Goal: Information Seeking & Learning: Learn about a topic

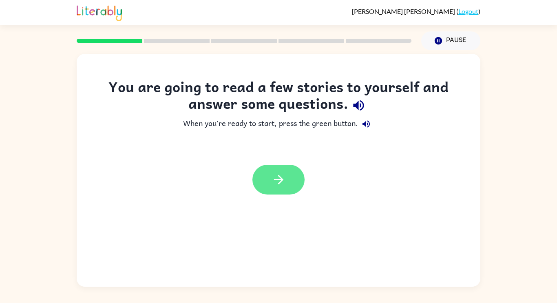
click at [282, 187] on icon "button" at bounding box center [279, 180] width 14 height 14
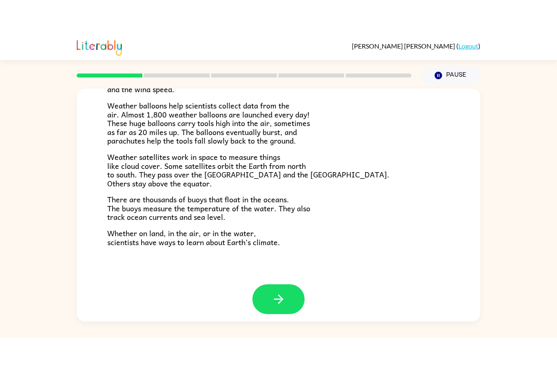
scroll to position [169, 0]
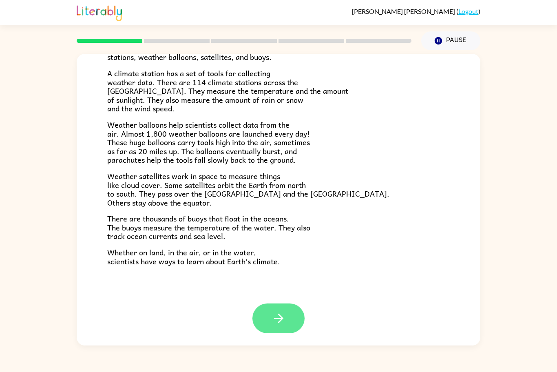
click at [272, 303] on icon "button" at bounding box center [279, 318] width 14 height 14
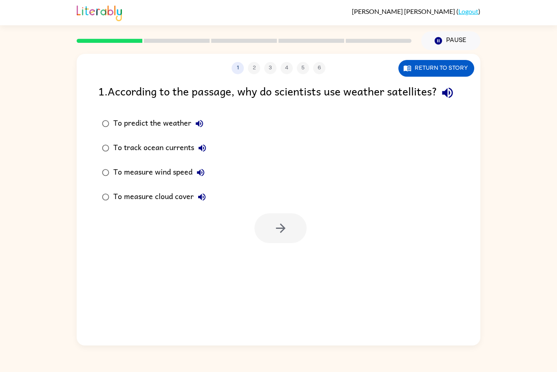
scroll to position [0, 0]
click at [412, 73] on button "Return to story" at bounding box center [437, 68] width 76 height 17
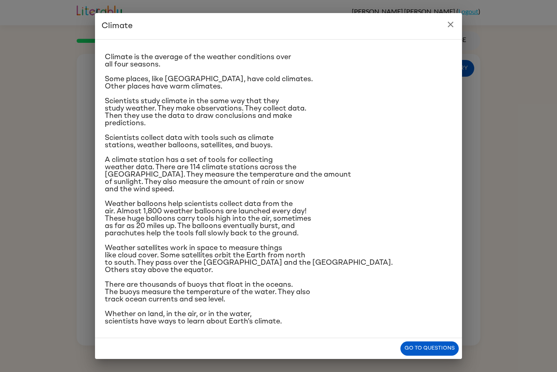
scroll to position [13, 0]
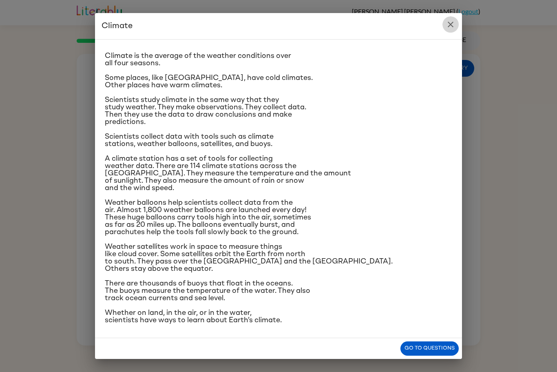
click at [448, 24] on icon "close" at bounding box center [451, 25] width 10 height 10
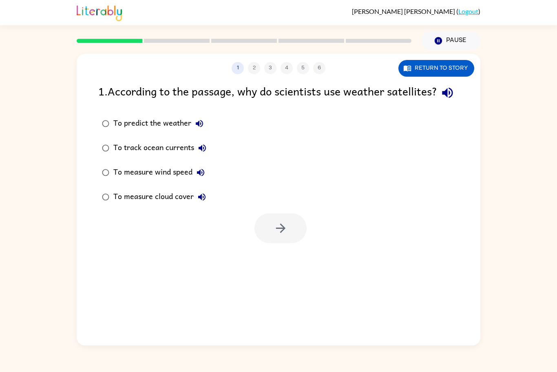
click at [114, 205] on div "To measure cloud cover" at bounding box center [161, 197] width 97 height 16
click at [271, 243] on button "button" at bounding box center [281, 228] width 52 height 30
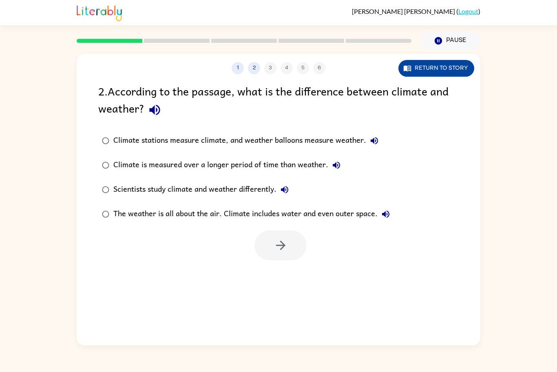
click at [441, 65] on button "Return to story" at bounding box center [437, 68] width 76 height 17
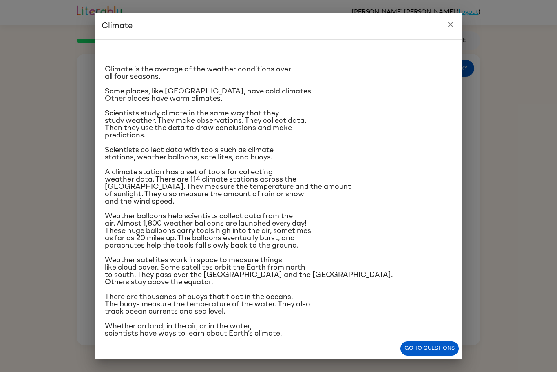
click at [448, 24] on icon "close" at bounding box center [451, 25] width 10 height 10
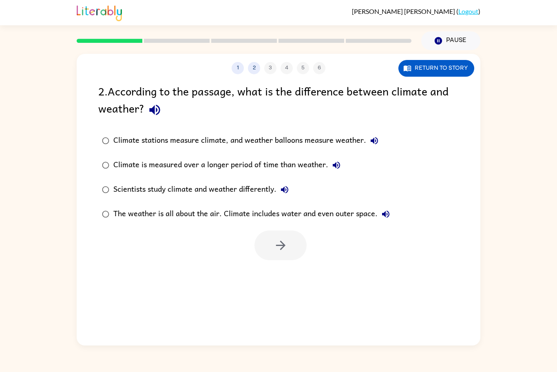
click at [397, 122] on div "2 . According to the passage, what is the difference between climate and weathe…" at bounding box center [279, 171] width 404 height 178
click at [436, 63] on button "Return to story" at bounding box center [437, 68] width 76 height 17
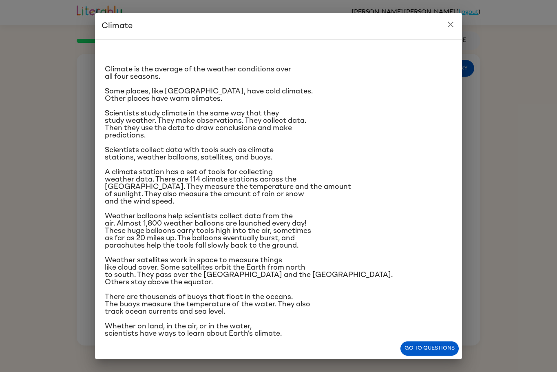
scroll to position [1, 0]
click at [447, 21] on icon "close" at bounding box center [451, 25] width 10 height 10
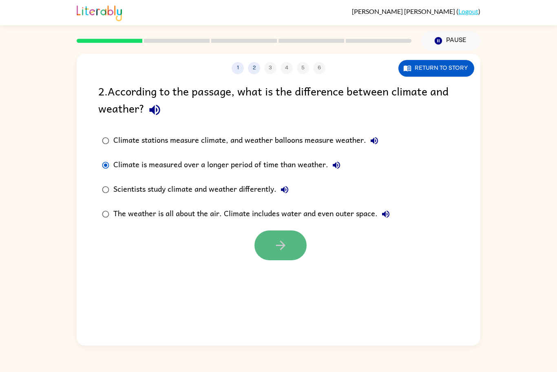
click at [275, 248] on icon "button" at bounding box center [281, 245] width 14 height 14
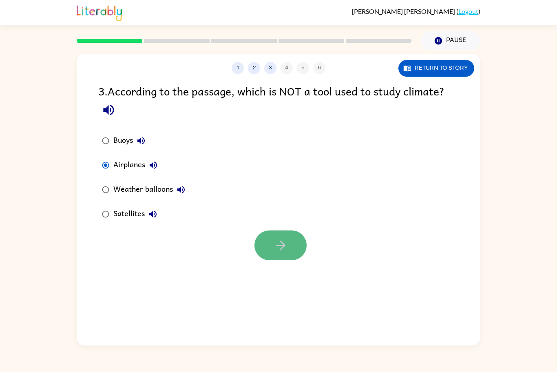
click at [270, 241] on button "button" at bounding box center [281, 245] width 52 height 30
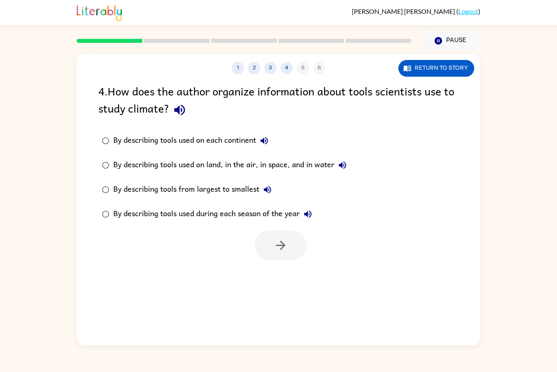
click at [169, 167] on div "By describing tools used on land, in the air, in space, and in water" at bounding box center [231, 165] width 237 height 16
click at [279, 241] on icon "button" at bounding box center [281, 245] width 14 height 14
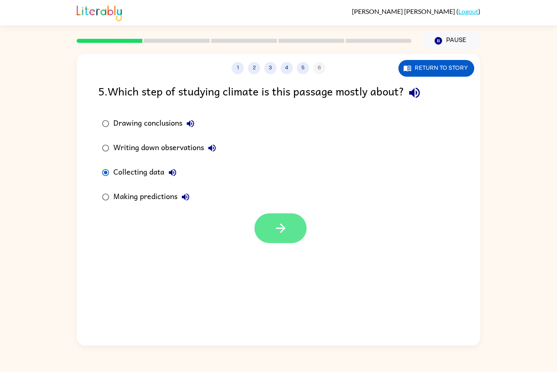
click at [292, 233] on button "button" at bounding box center [281, 228] width 52 height 30
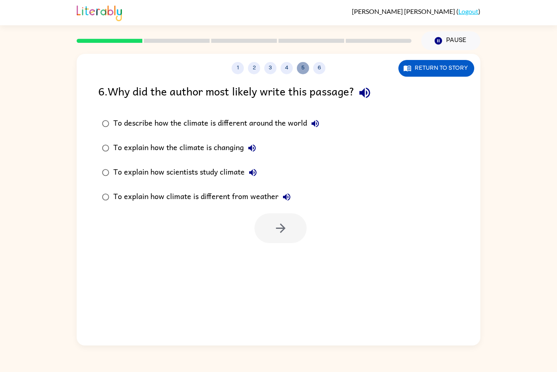
click at [299, 66] on button "5" at bounding box center [303, 68] width 12 height 12
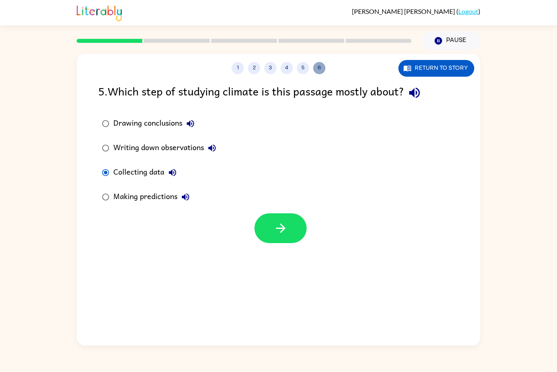
click at [314, 69] on button "6" at bounding box center [319, 68] width 12 height 12
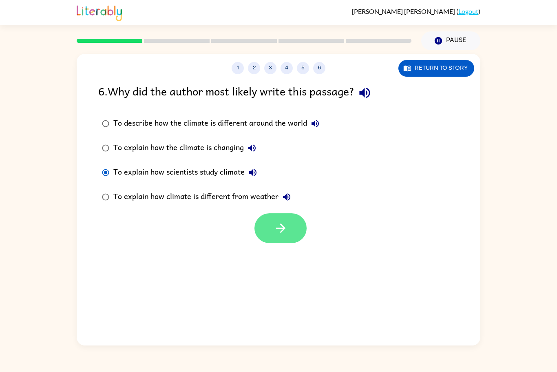
click at [281, 227] on icon "button" at bounding box center [281, 228] width 14 height 14
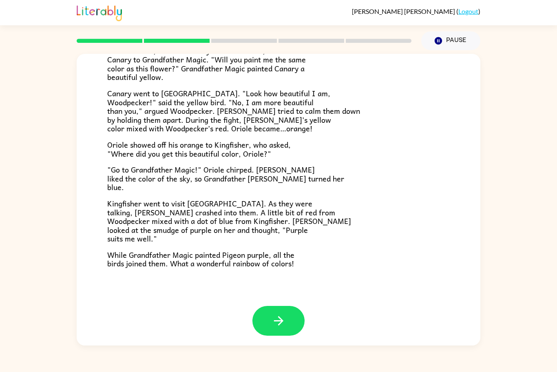
scroll to position [148, 0]
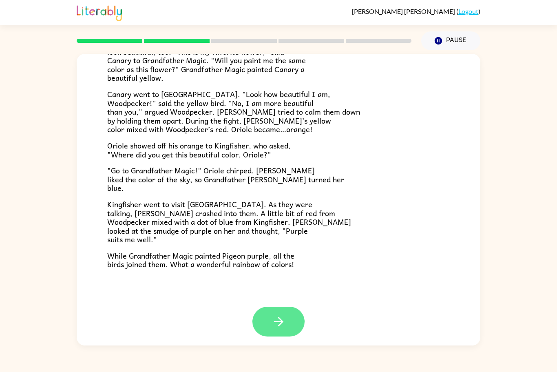
click at [286, 303] on button "button" at bounding box center [278, 322] width 52 height 30
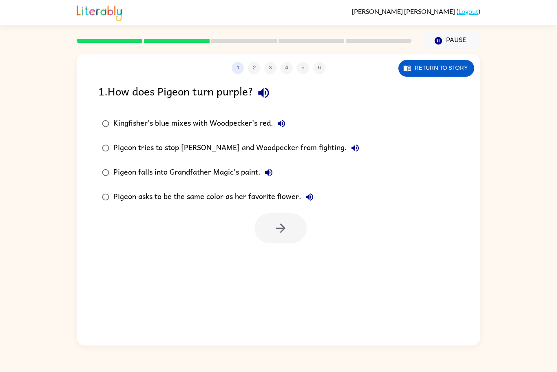
scroll to position [0, 0]
click at [262, 220] on button "button" at bounding box center [281, 228] width 52 height 30
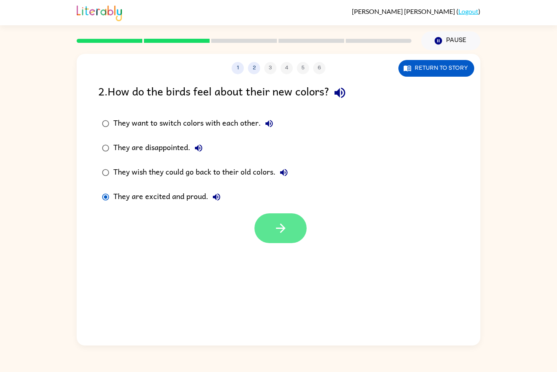
click at [277, 224] on icon "button" at bounding box center [281, 228] width 14 height 14
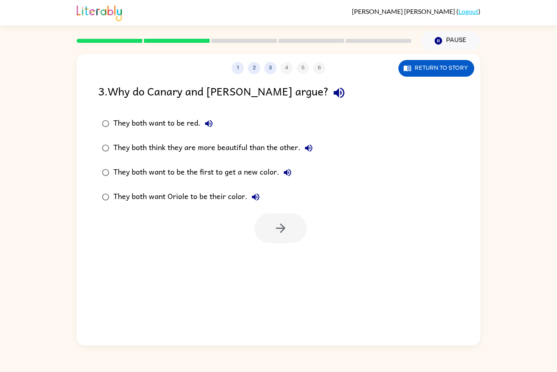
click at [171, 149] on div "They both think they are more beautiful than the other." at bounding box center [215, 148] width 204 height 16
click at [290, 234] on button "button" at bounding box center [281, 228] width 52 height 30
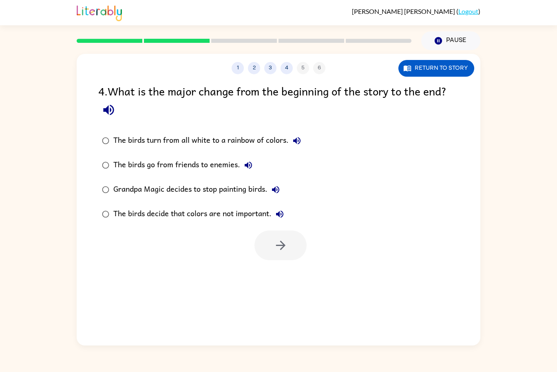
click at [229, 134] on div "The birds turn from all white to a rainbow of colors." at bounding box center [209, 141] width 192 height 16
click at [267, 239] on button "button" at bounding box center [281, 245] width 52 height 30
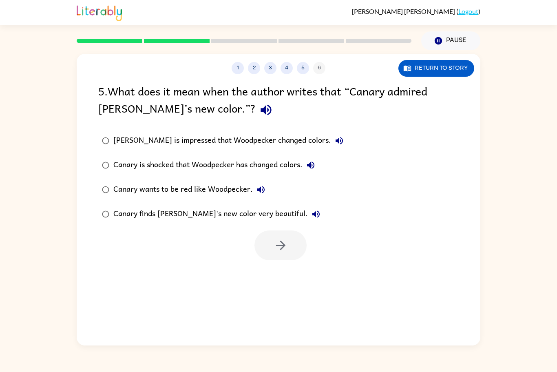
click at [142, 213] on div "Canary finds [PERSON_NAME]'s new color very beautiful." at bounding box center [218, 214] width 211 height 16
click at [286, 243] on icon "button" at bounding box center [281, 245] width 14 height 14
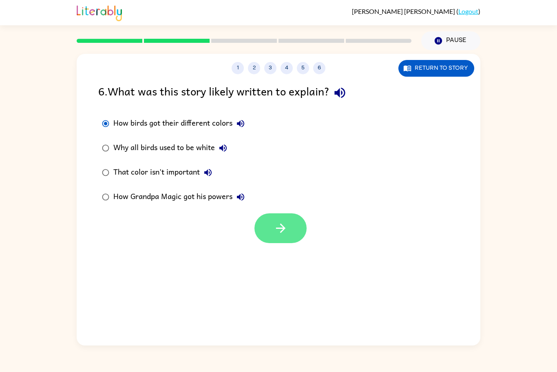
click at [283, 225] on icon "button" at bounding box center [281, 228] width 14 height 14
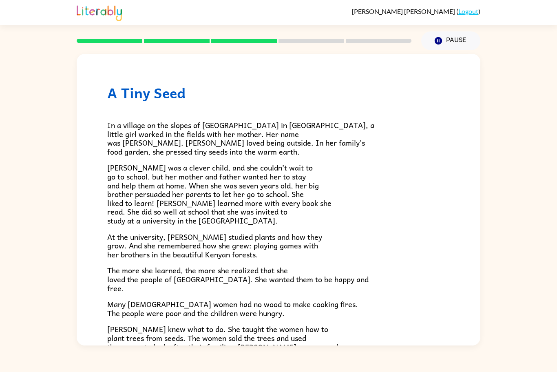
click at [173, 165] on span "[PERSON_NAME] was a clever child, and she couldn’t wait to go to school, but he…" at bounding box center [219, 194] width 224 height 65
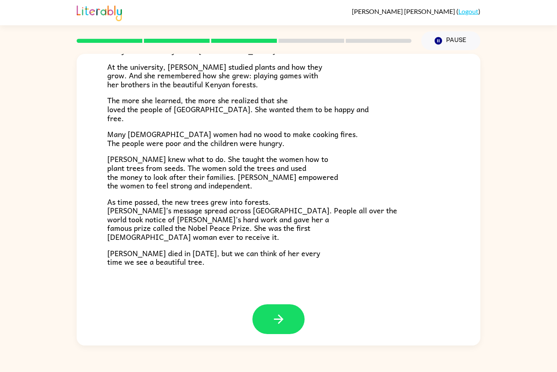
scroll to position [171, 0]
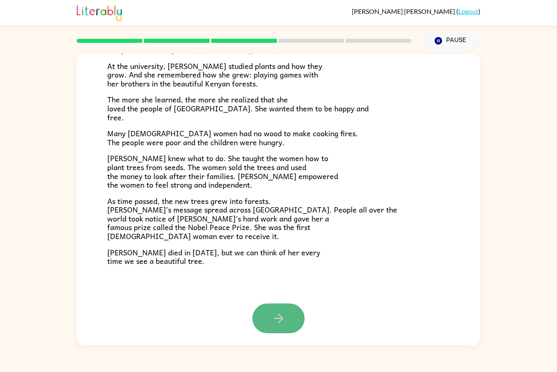
click at [277, 303] on icon "button" at bounding box center [279, 318] width 14 height 14
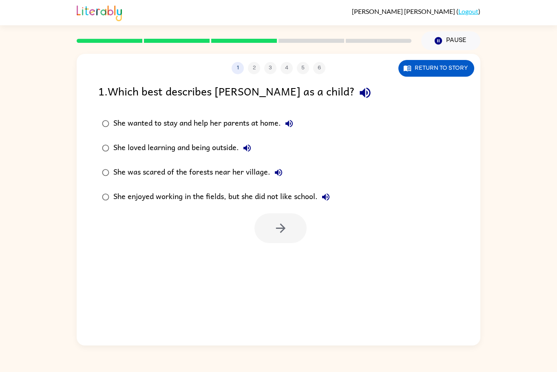
scroll to position [0, 0]
click at [274, 222] on icon "button" at bounding box center [281, 228] width 14 height 14
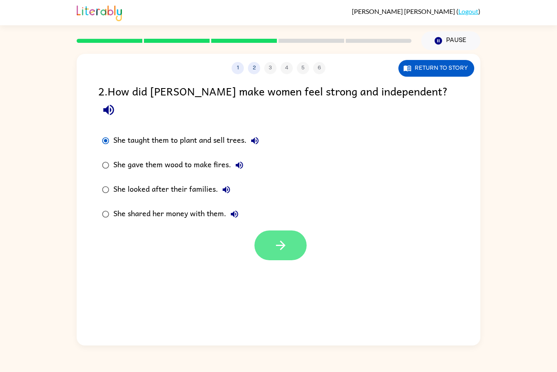
click at [269, 230] on button "button" at bounding box center [281, 245] width 52 height 30
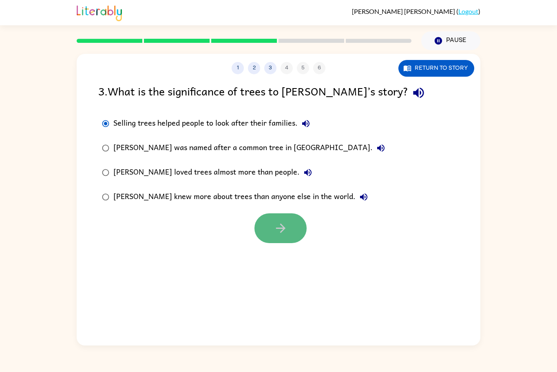
click at [272, 239] on button "button" at bounding box center [281, 228] width 52 height 30
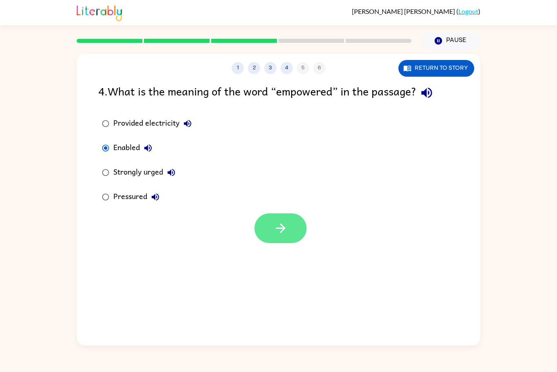
click at [275, 226] on icon "button" at bounding box center [281, 228] width 14 height 14
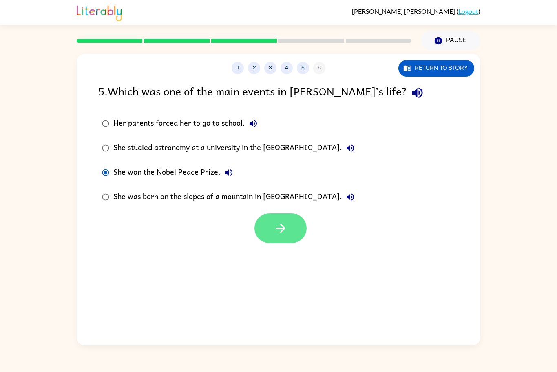
click at [270, 232] on button "button" at bounding box center [281, 228] width 52 height 30
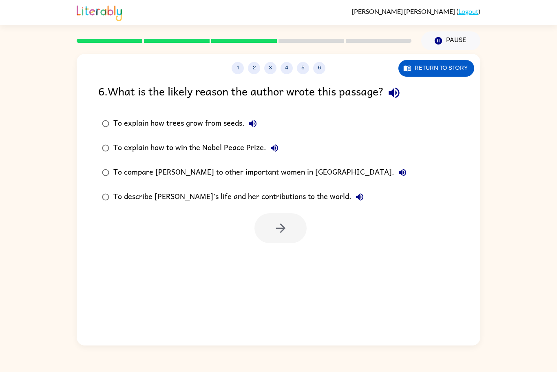
click at [219, 197] on div "To describe [PERSON_NAME]’s life and her contributions to the world." at bounding box center [240, 197] width 255 height 16
click at [266, 220] on button "button" at bounding box center [281, 228] width 52 height 30
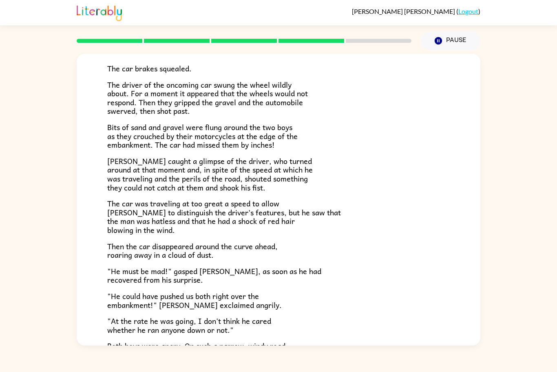
scroll to position [58, 0]
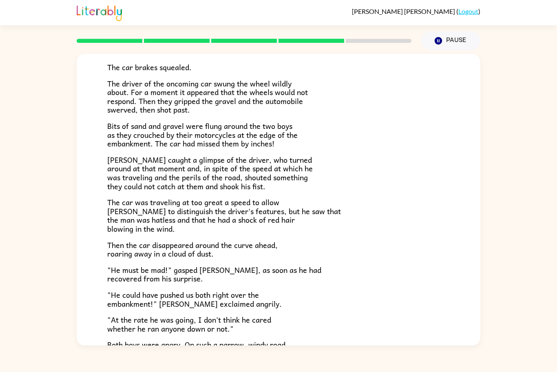
click at [269, 78] on span "The driver of the oncoming car swung the wheel wildly about. For a moment it ap…" at bounding box center [207, 96] width 201 height 38
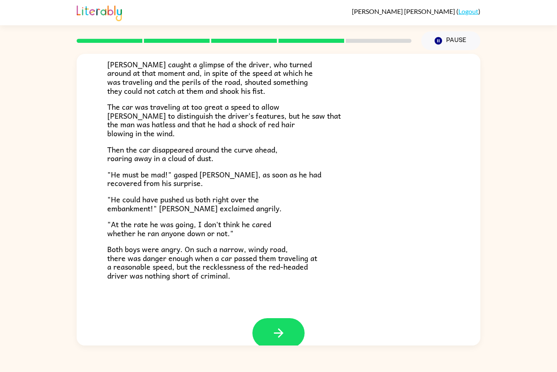
scroll to position [168, 0]
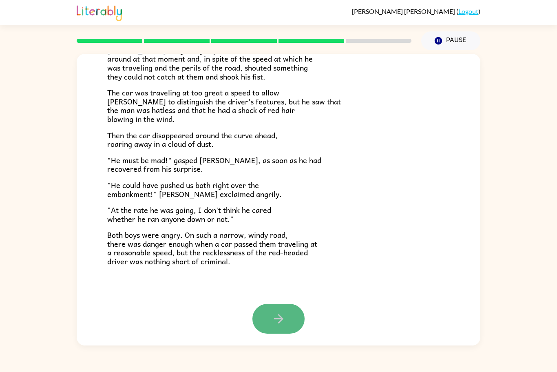
click at [279, 303] on icon "button" at bounding box center [278, 318] width 9 height 9
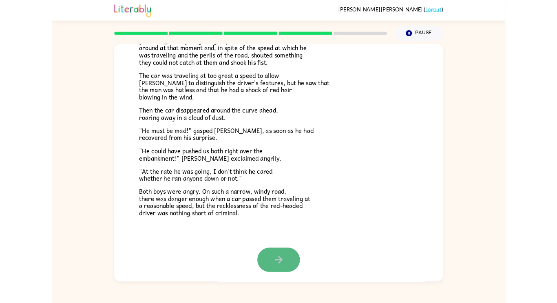
scroll to position [0, 0]
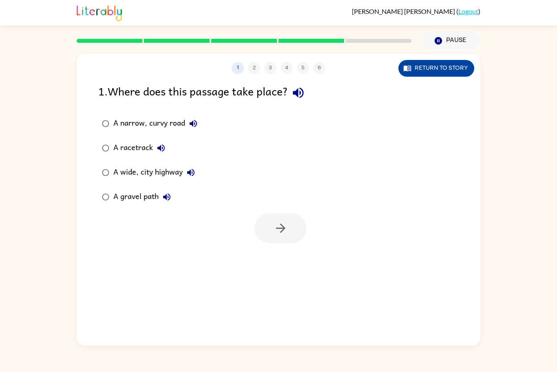
click at [407, 22] on div "[PERSON_NAME] ( Logout ) Pause Pause 1 2 3 4 5 6 Return to story 1 . Where does…" at bounding box center [278, 186] width 557 height 372
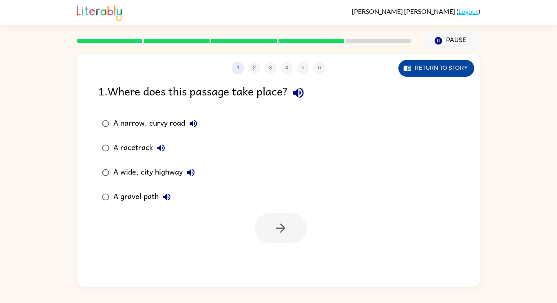
click at [447, 61] on button "Return to story" at bounding box center [437, 68] width 76 height 17
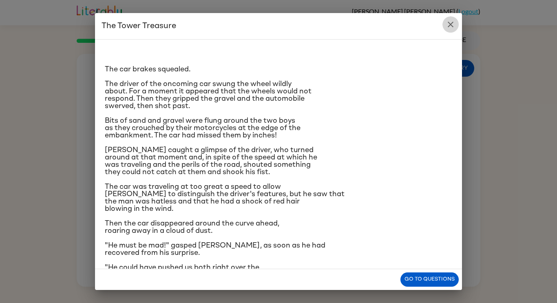
click at [446, 26] on icon "close" at bounding box center [451, 25] width 10 height 10
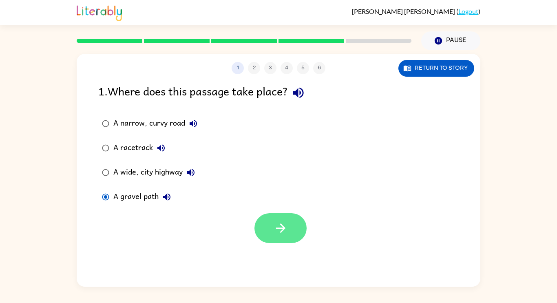
click at [276, 221] on icon "button" at bounding box center [281, 228] width 14 height 14
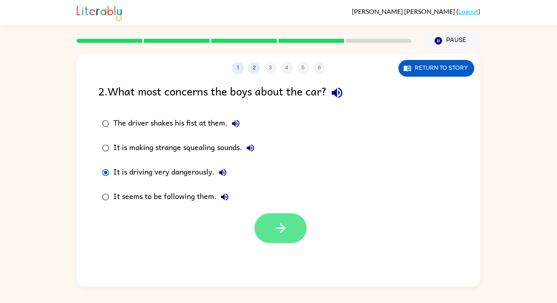
click at [298, 230] on button "button" at bounding box center [281, 228] width 52 height 30
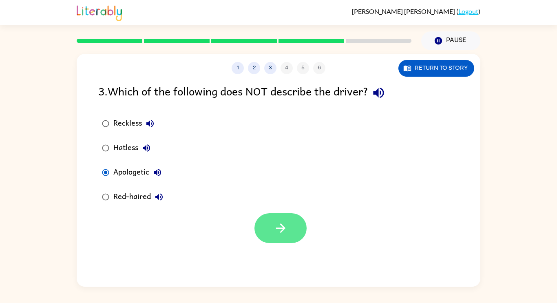
click at [259, 229] on button "button" at bounding box center [281, 228] width 52 height 30
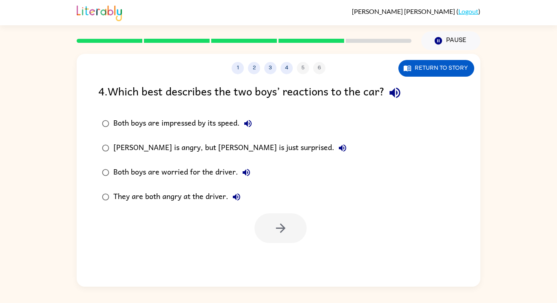
click at [192, 193] on div "They are both angry at the driver." at bounding box center [178, 197] width 131 height 16
click at [261, 221] on button "button" at bounding box center [281, 228] width 52 height 30
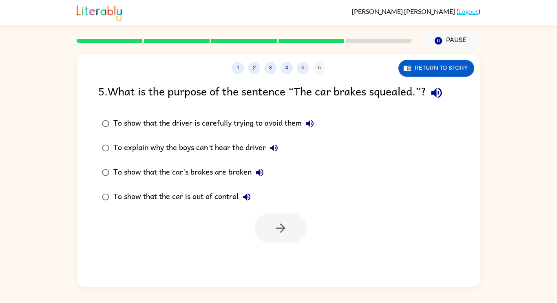
click at [172, 192] on div "To show that the car is out of control" at bounding box center [184, 197] width 142 height 16
click at [271, 218] on button "button" at bounding box center [281, 228] width 52 height 30
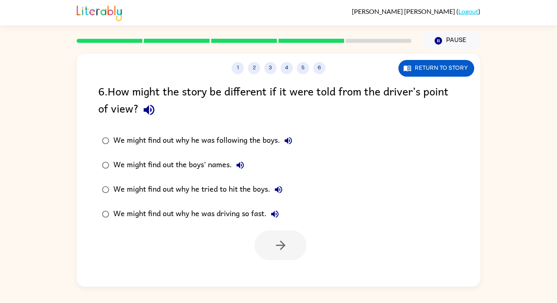
click at [214, 213] on div "We might find out why he was driving so fast." at bounding box center [198, 214] width 170 height 16
click at [293, 248] on button "button" at bounding box center [281, 245] width 52 height 30
